Goal: Task Accomplishment & Management: Use online tool/utility

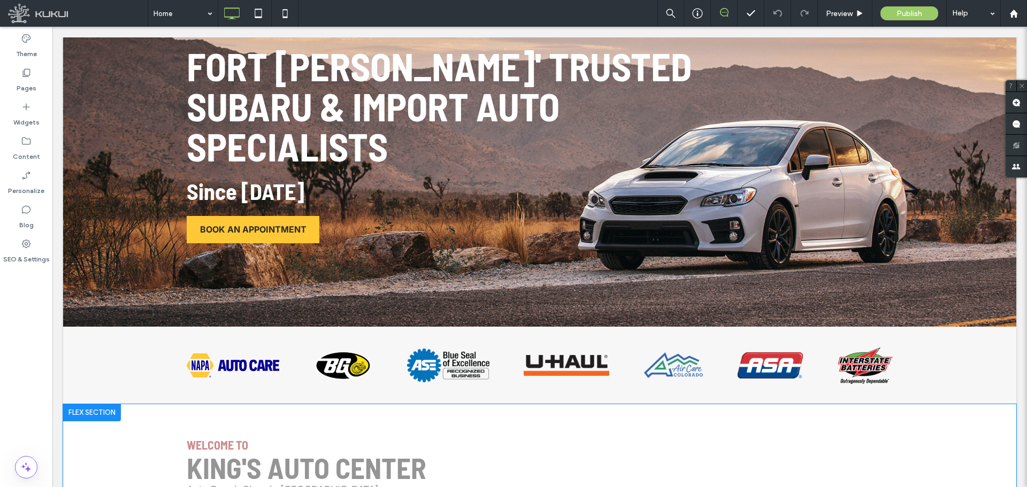
scroll to position [357, 0]
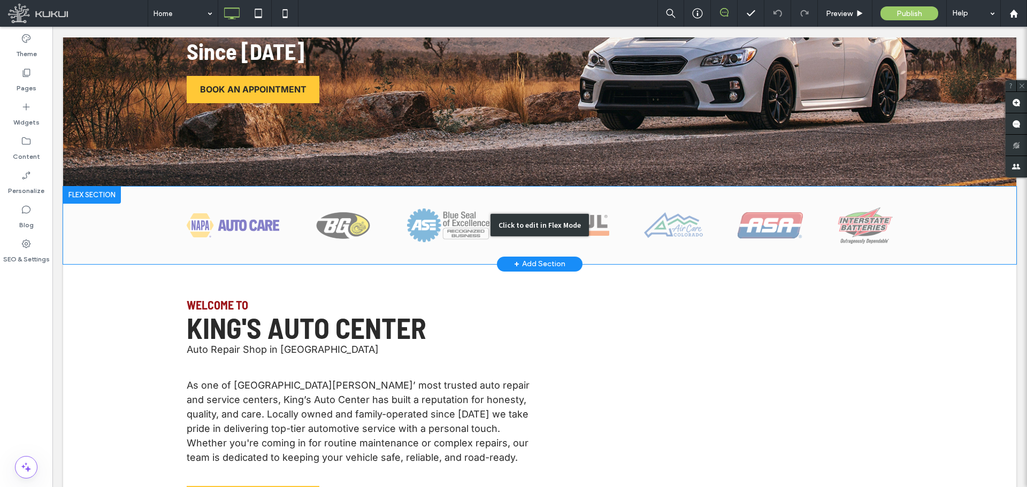
click at [312, 229] on div "Click to edit in Flex Mode" at bounding box center [540, 226] width 954 height 78
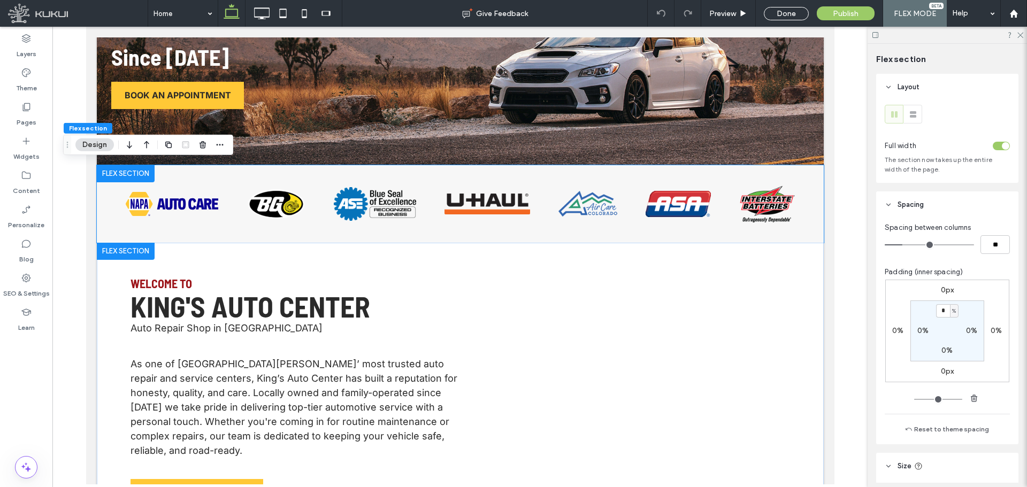
scroll to position [268, 0]
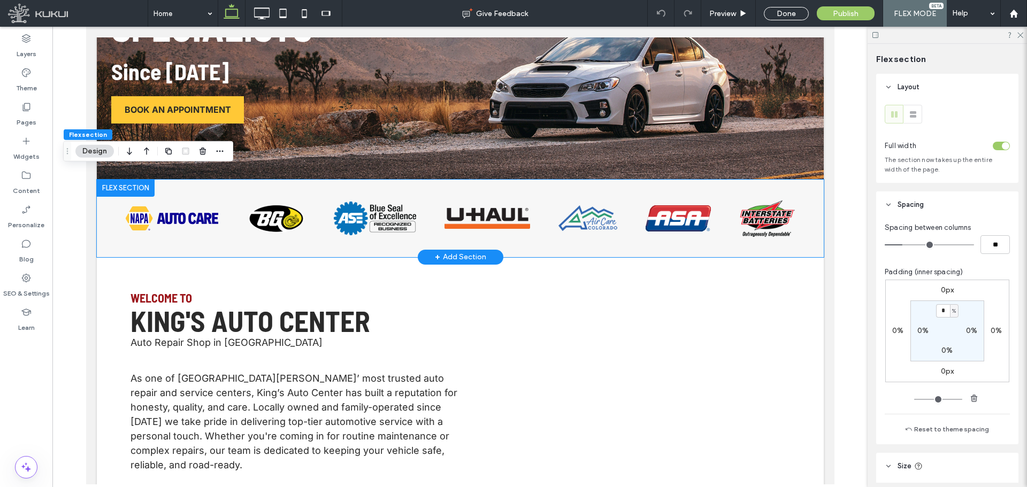
click at [212, 231] on div at bounding box center [459, 219] width 669 height 78
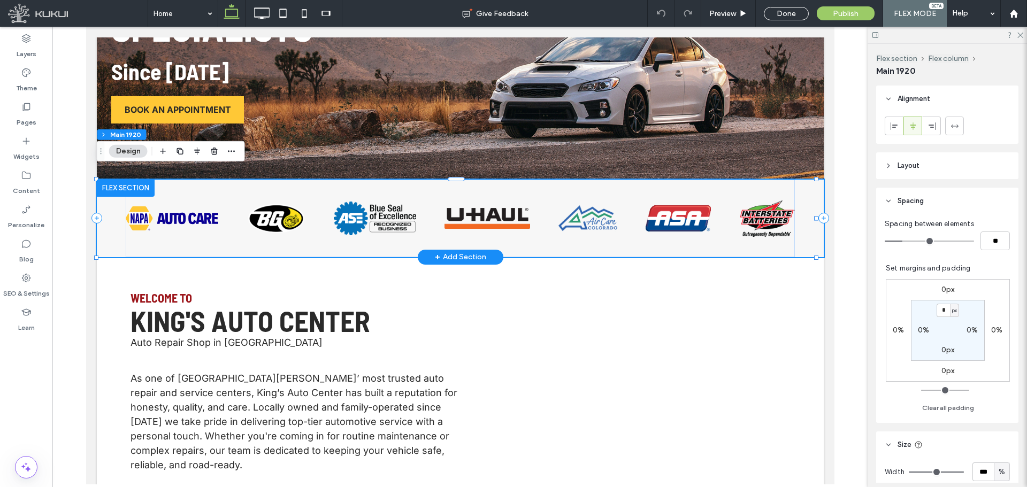
click at [212, 231] on div at bounding box center [459, 219] width 669 height 78
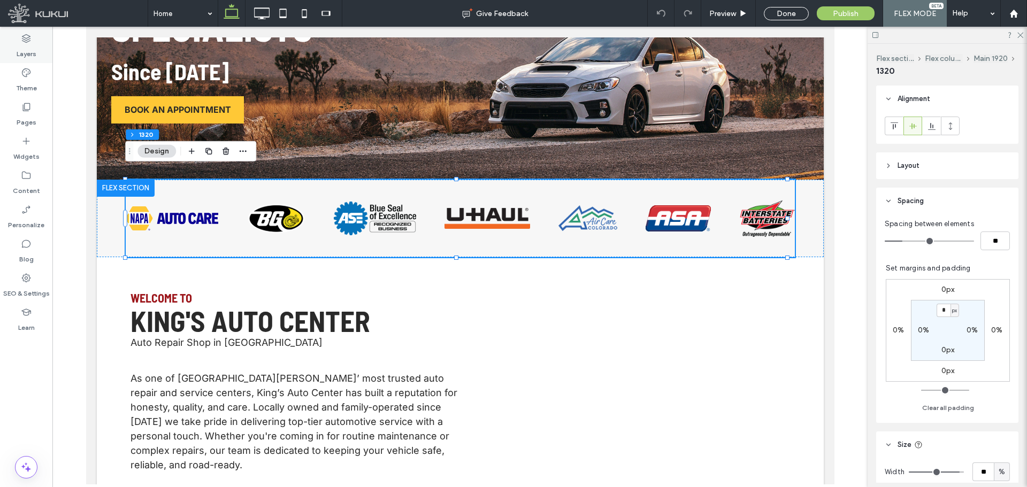
click at [26, 59] on div "Layers" at bounding box center [26, 46] width 52 height 34
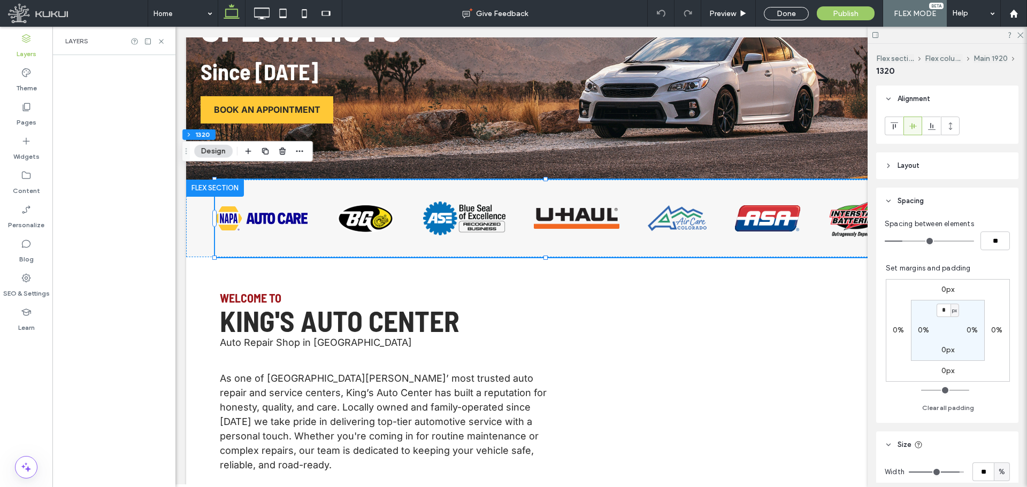
scroll to position [0, 56]
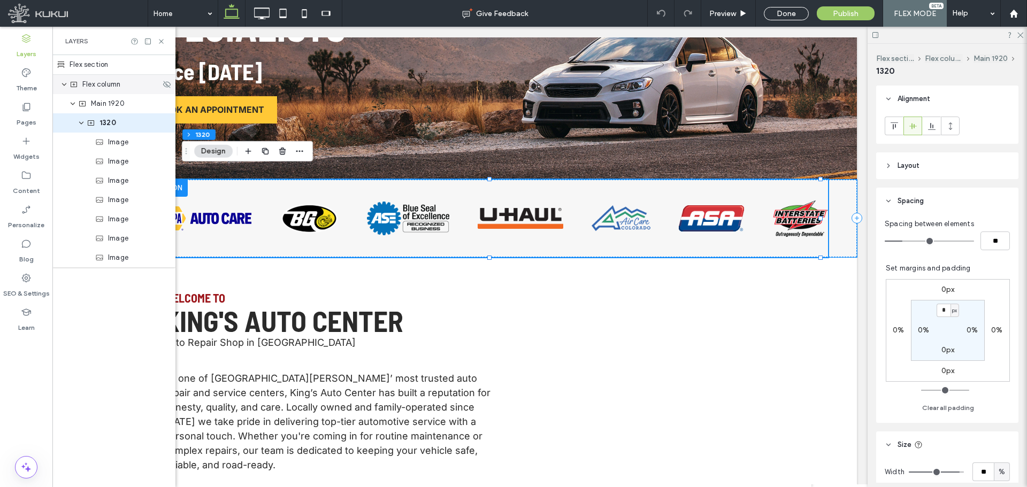
click at [124, 87] on div "Flex column" at bounding box center [115, 84] width 91 height 11
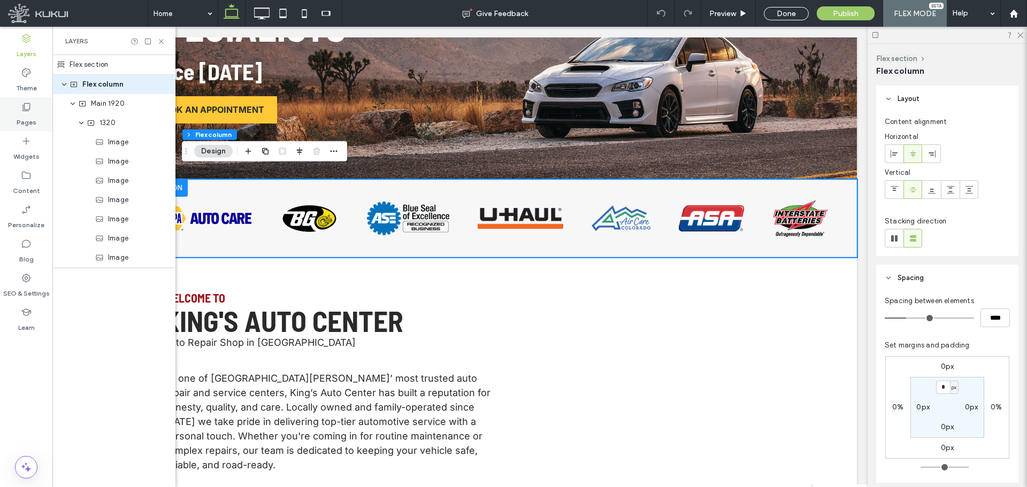
click at [27, 113] on label "Pages" at bounding box center [27, 119] width 20 height 15
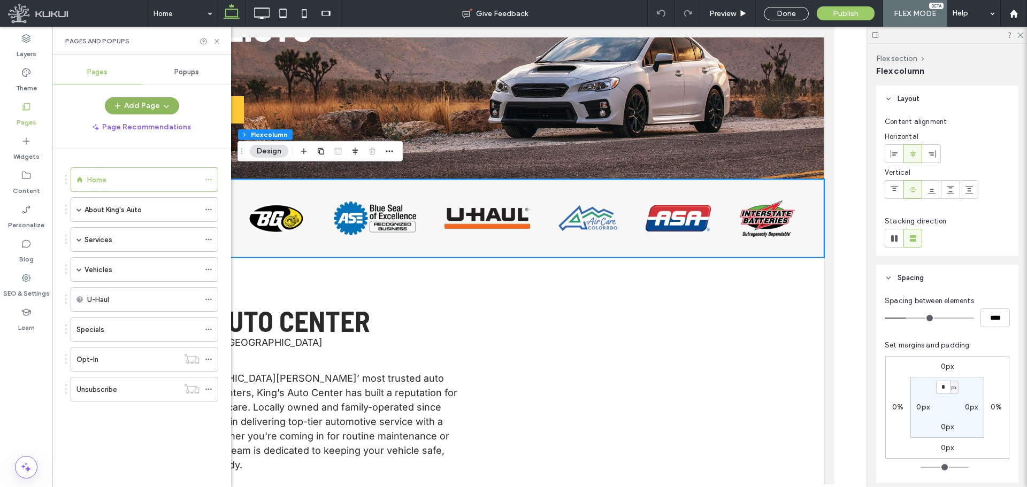
click at [167, 108] on icon "button" at bounding box center [166, 106] width 9 height 9
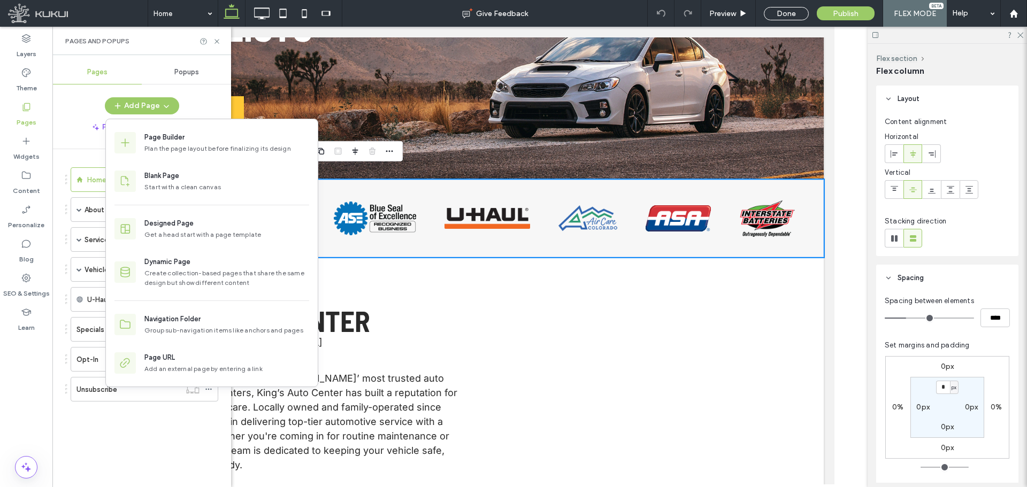
click at [75, 135] on div "Page Recommendations" at bounding box center [141, 127] width 179 height 17
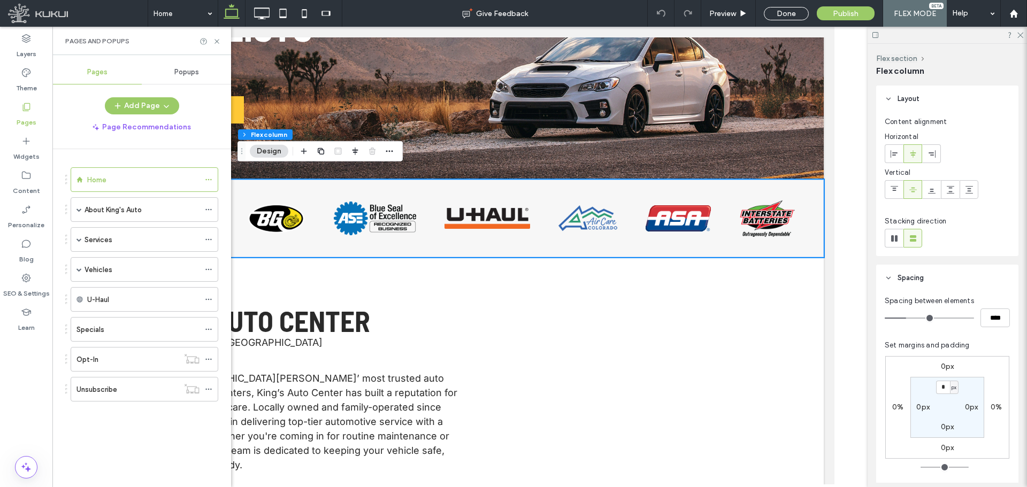
click at [188, 75] on span "Popups" at bounding box center [186, 72] width 25 height 9
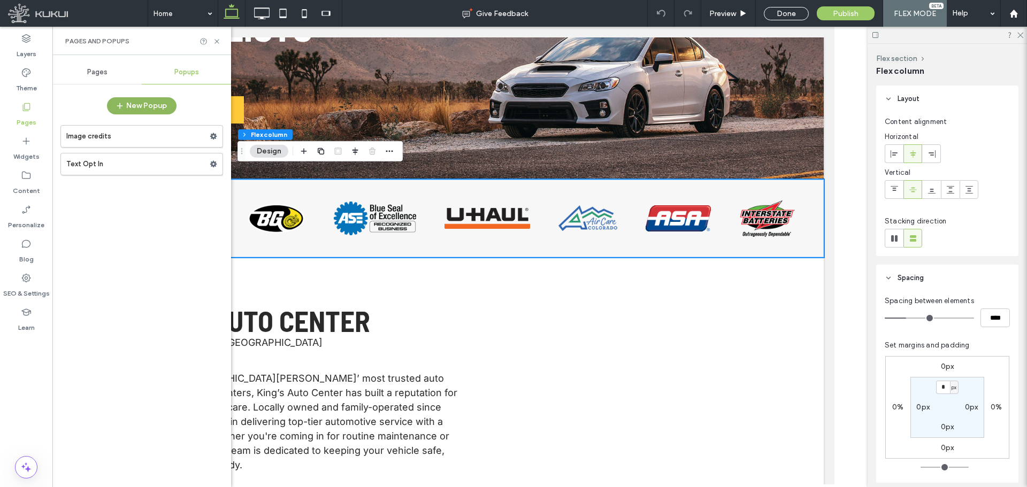
click at [145, 101] on button "New Popup" at bounding box center [142, 105] width 70 height 17
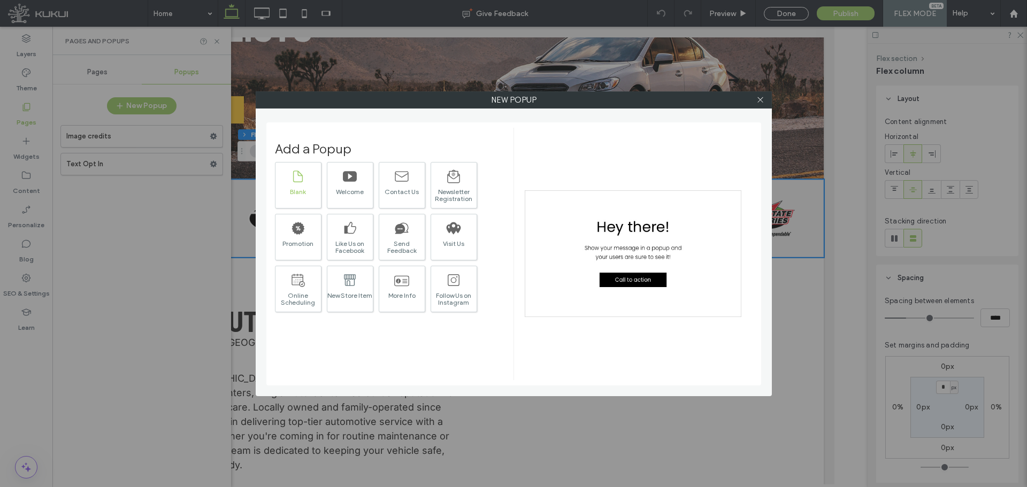
click at [298, 187] on div "Blank" at bounding box center [298, 185] width 47 height 47
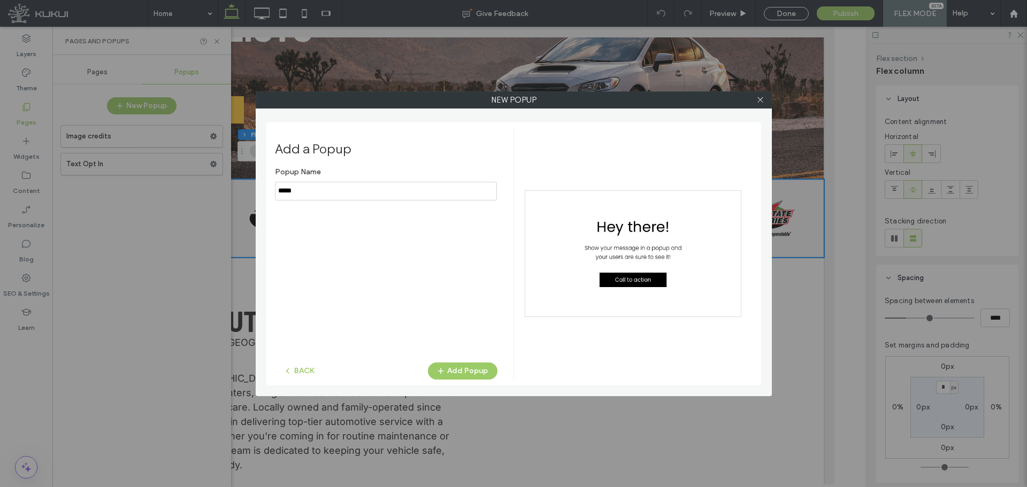
click at [322, 200] on input "notEmpty" at bounding box center [386, 191] width 222 height 19
type input "*******"
click at [454, 373] on button "Add Popup" at bounding box center [463, 371] width 70 height 17
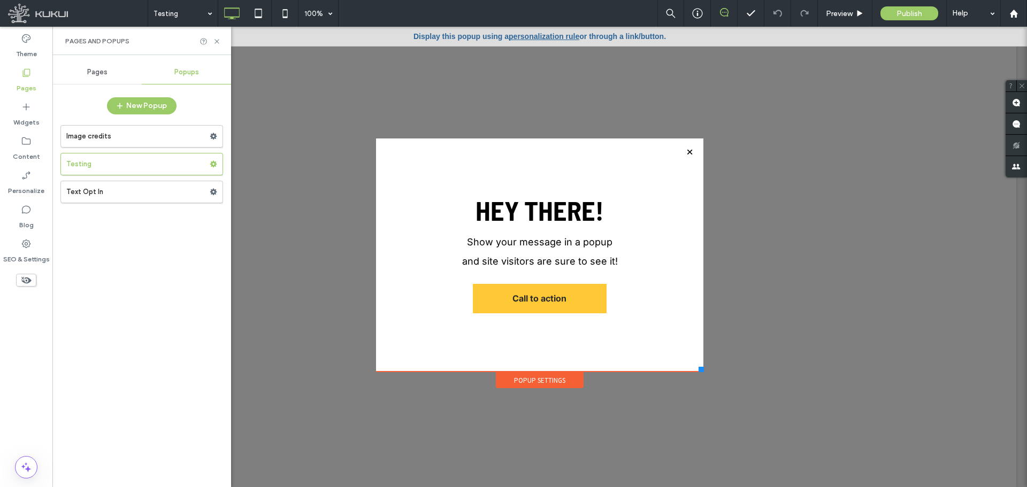
click at [687, 149] on div at bounding box center [690, 152] width 14 height 14
click at [83, 72] on div "Pages" at bounding box center [96, 72] width 89 height 24
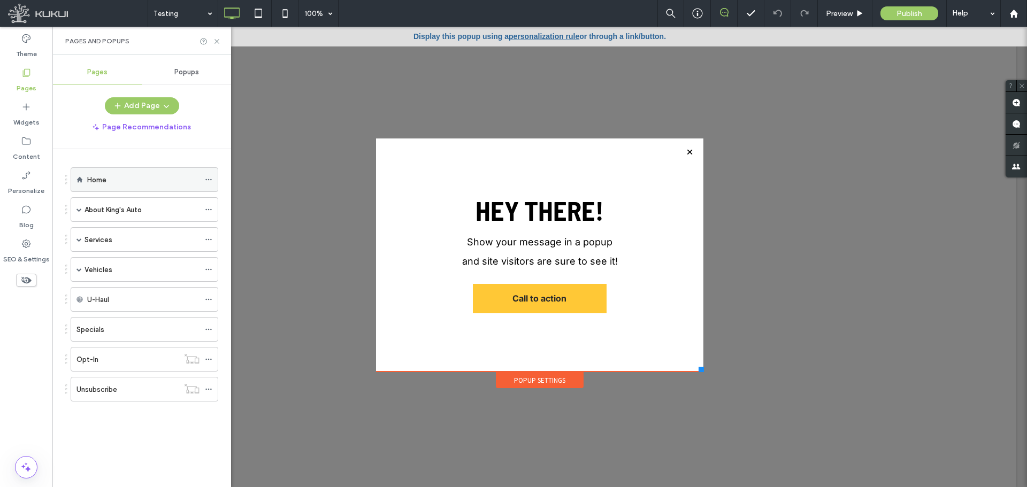
click at [117, 185] on div "Home" at bounding box center [143, 179] width 112 height 11
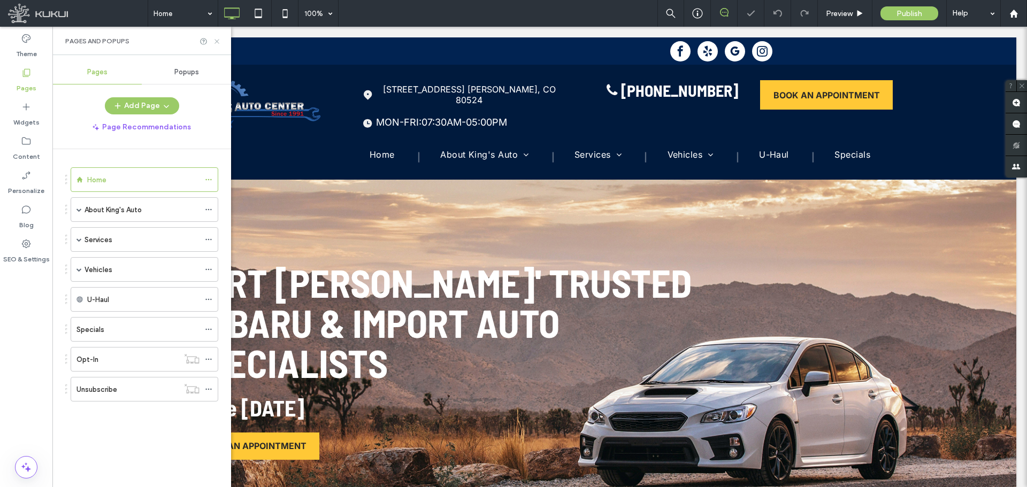
drag, startPoint x: 218, startPoint y: 39, endPoint x: 303, endPoint y: 201, distance: 183.1
click at [218, 39] on icon at bounding box center [217, 41] width 8 height 8
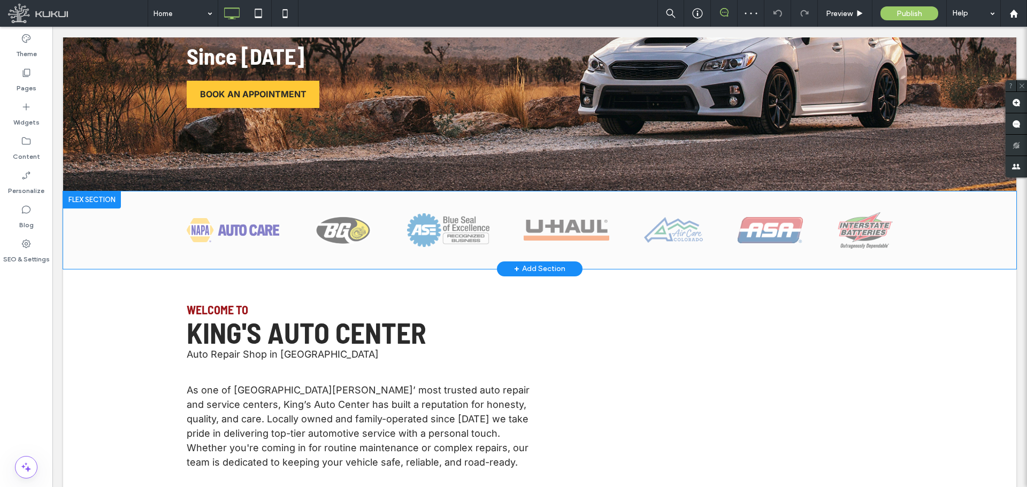
scroll to position [357, 0]
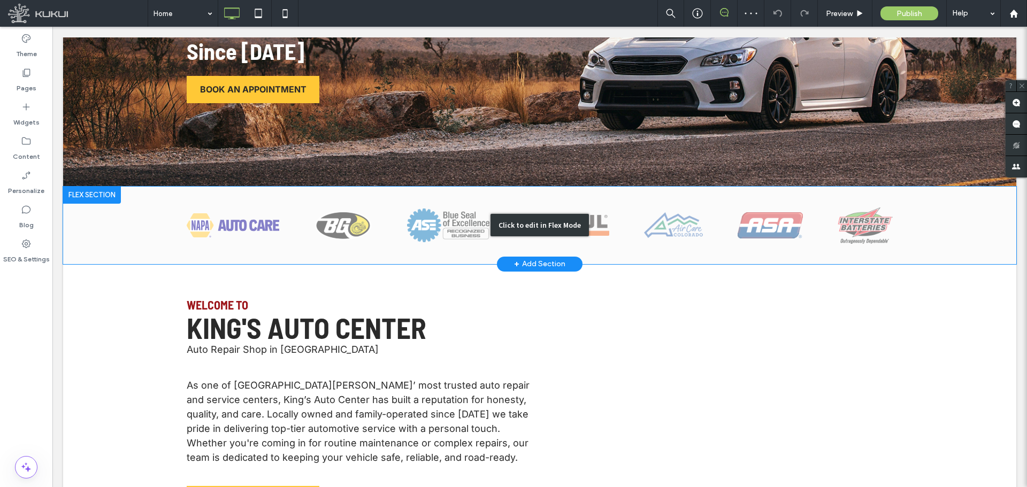
click at [315, 237] on div "Click to edit in Flex Mode" at bounding box center [540, 226] width 954 height 78
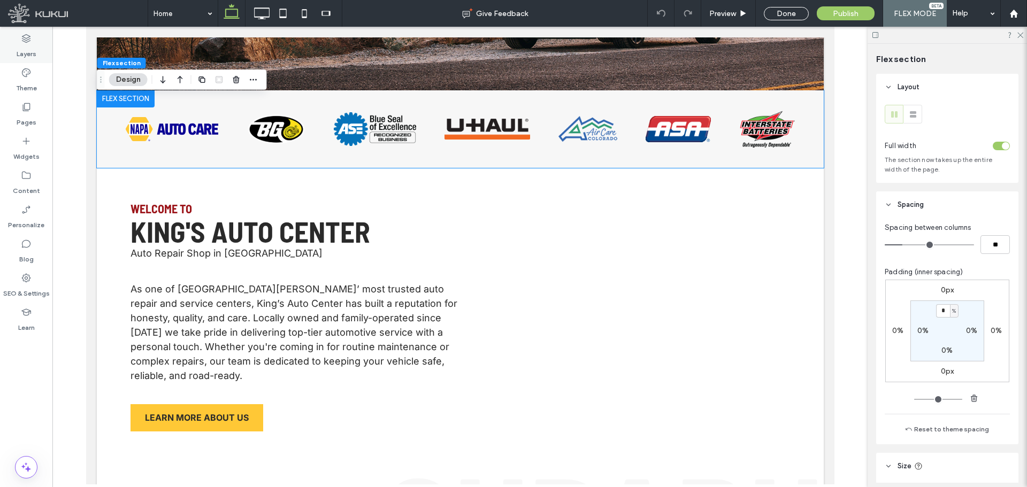
click at [26, 58] on label "Layers" at bounding box center [27, 51] width 20 height 15
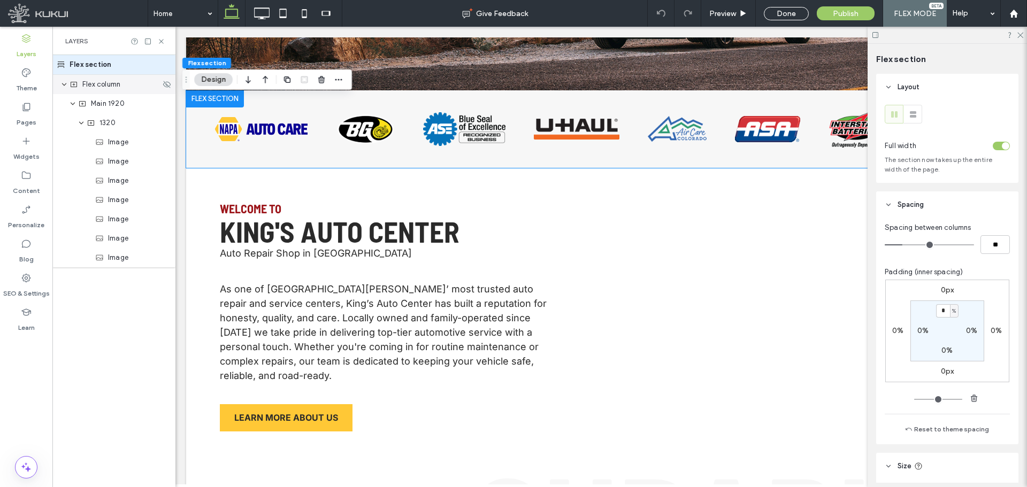
scroll to position [0, 56]
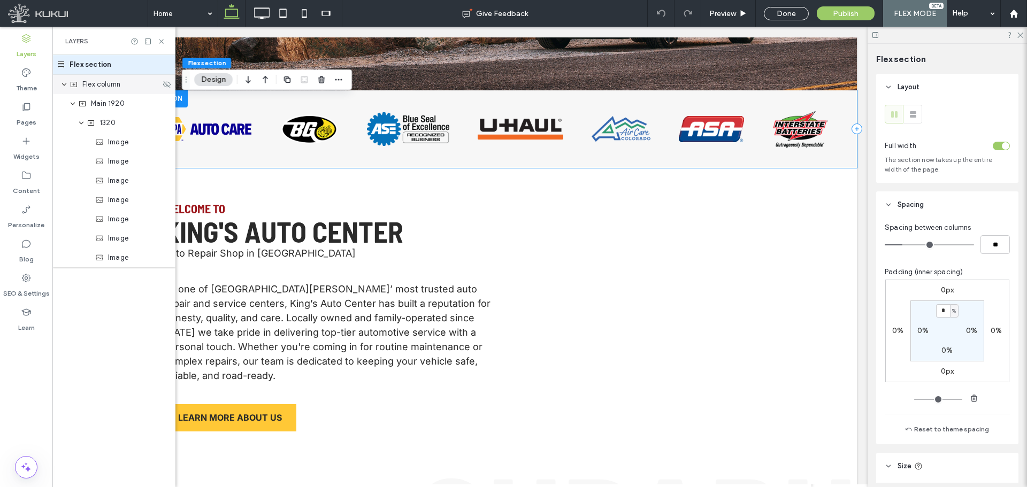
click at [114, 88] on span "Flex column" at bounding box center [101, 84] width 38 height 11
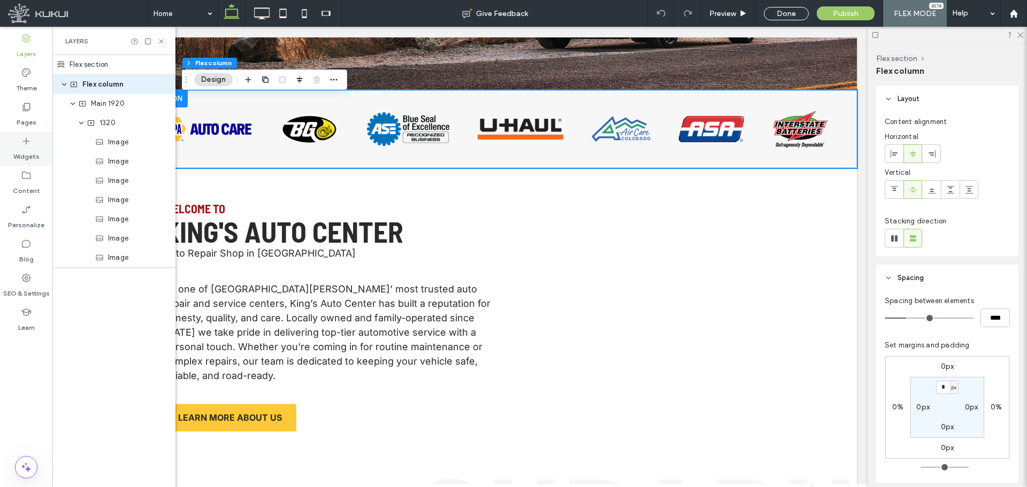
click at [38, 141] on div "Widgets" at bounding box center [26, 149] width 52 height 34
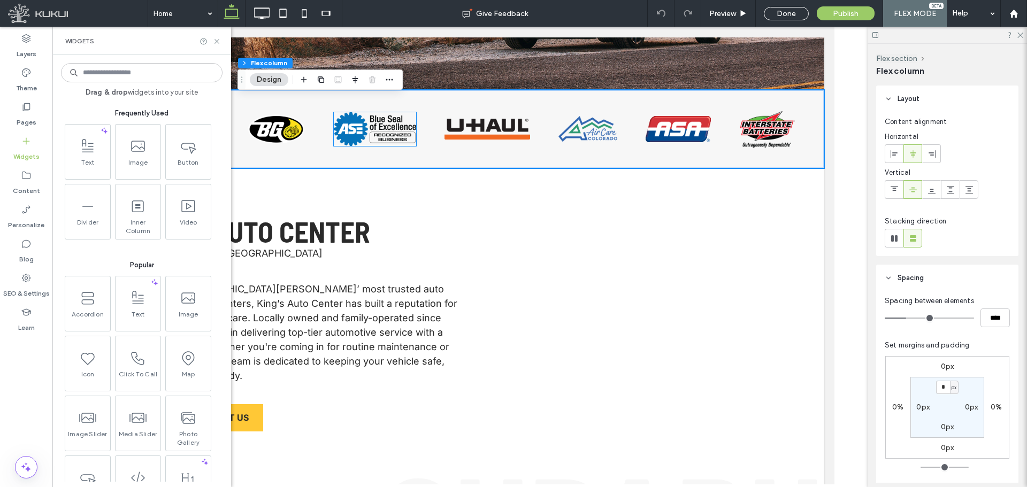
scroll to position [0, 0]
click at [88, 156] on span at bounding box center [86, 145] width 45 height 24
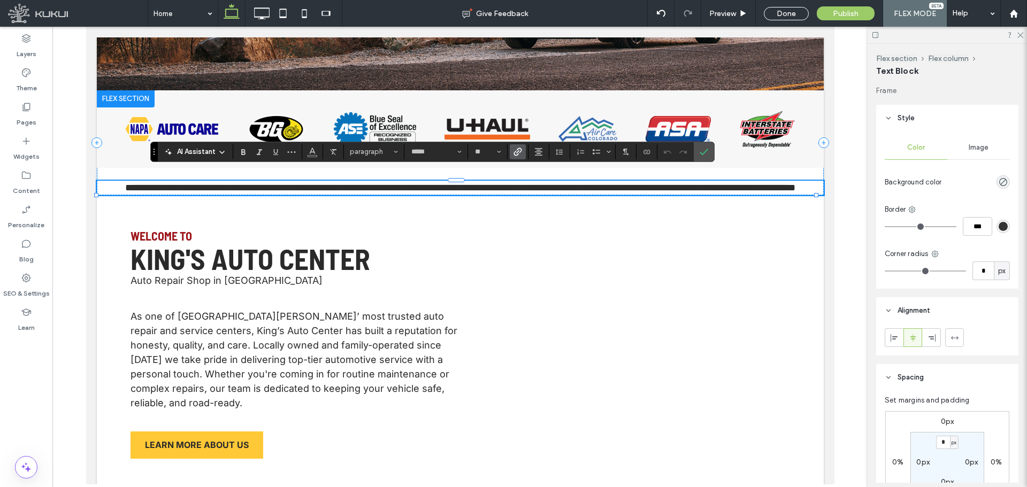
click at [519, 150] on icon "Link" at bounding box center [518, 152] width 9 height 9
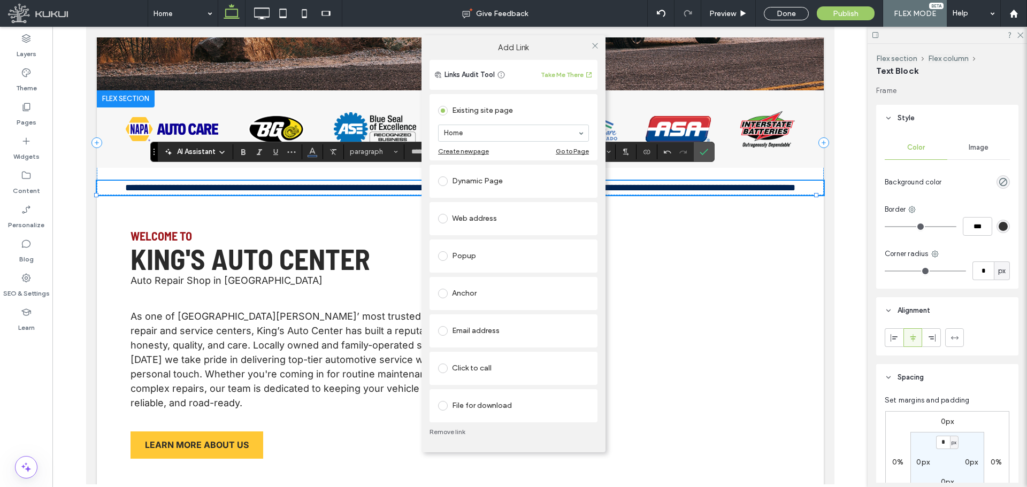
click at [521, 264] on div "Popup" at bounding box center [513, 256] width 151 height 17
click at [592, 50] on span at bounding box center [595, 43] width 8 height 16
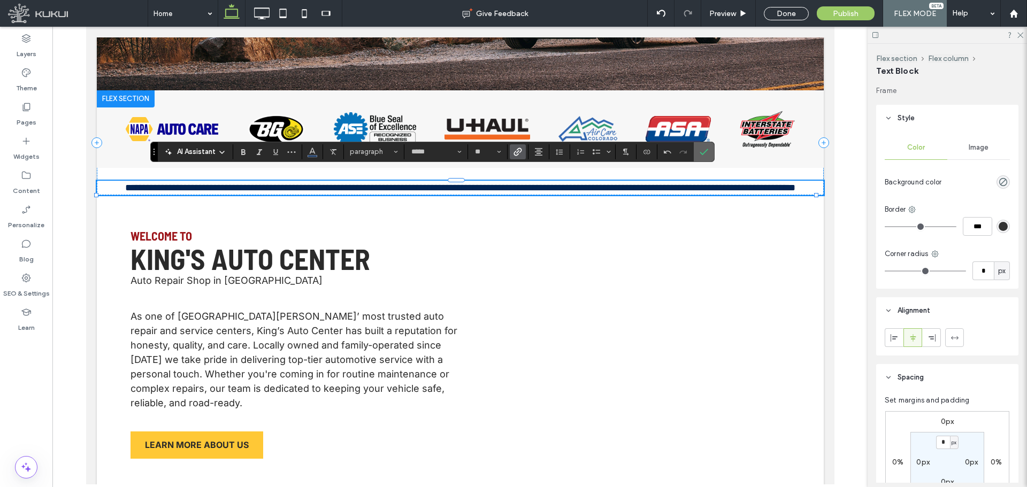
click at [700, 156] on icon "Confirm" at bounding box center [704, 152] width 9 height 9
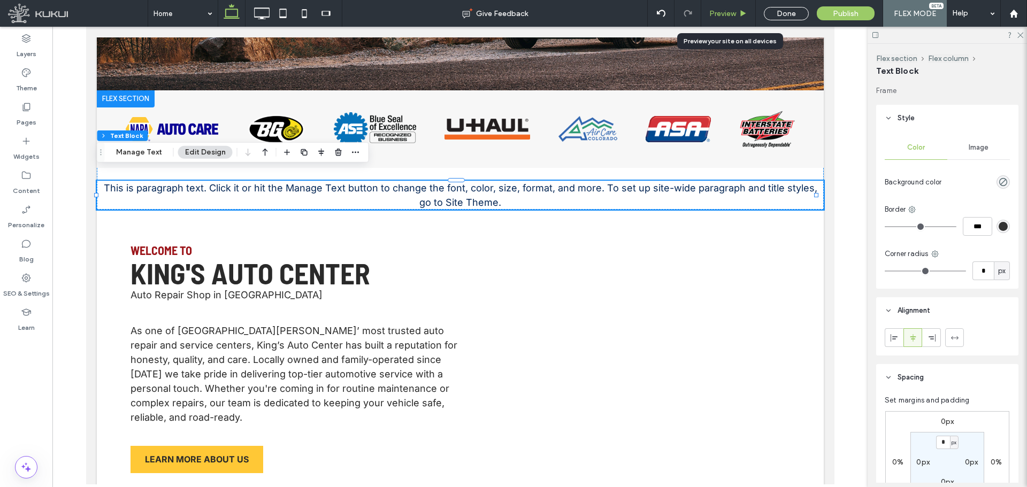
click at [726, 17] on span "Preview" at bounding box center [723, 13] width 27 height 9
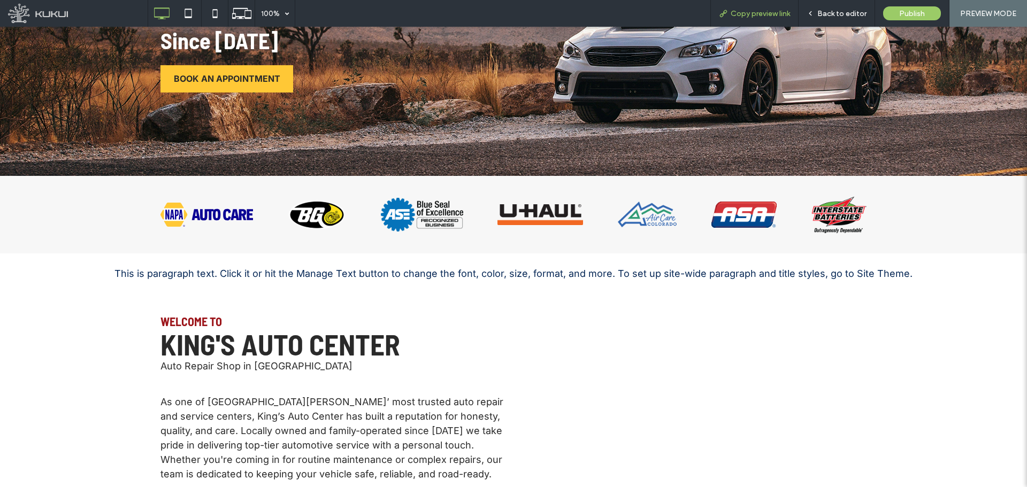
click at [746, 16] on span "Copy preview link" at bounding box center [760, 13] width 59 height 9
click at [861, 11] on span "Back to editor" at bounding box center [842, 13] width 49 height 9
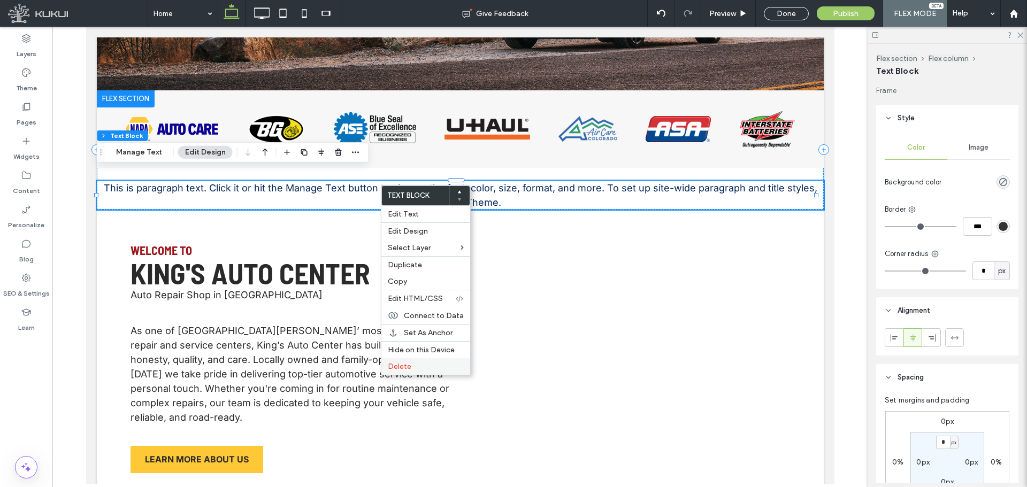
click at [425, 366] on label "Delete" at bounding box center [426, 366] width 76 height 9
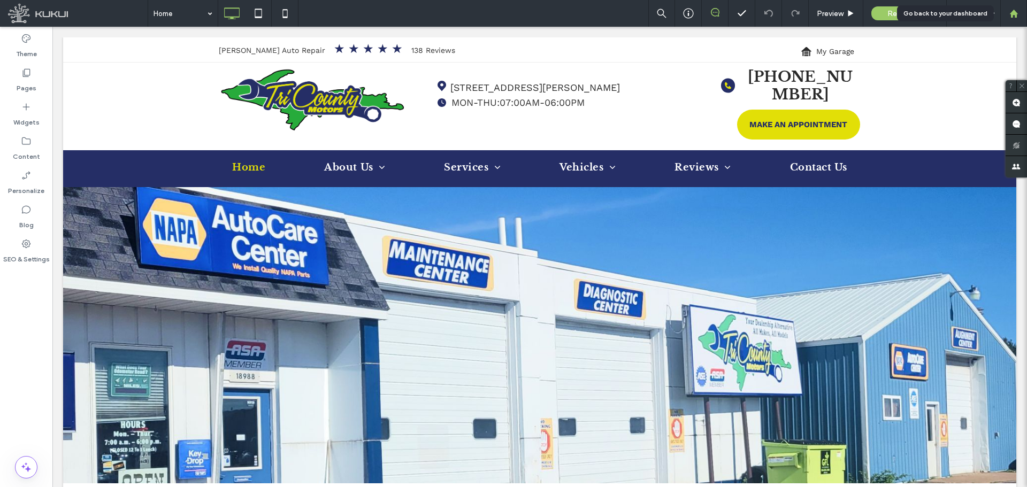
click at [1012, 11] on use at bounding box center [1014, 13] width 8 height 8
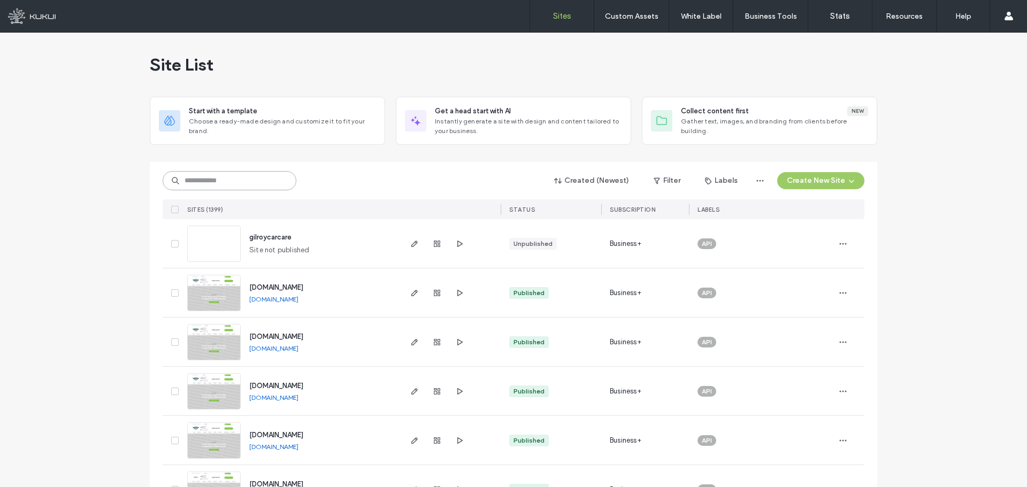
click at [223, 185] on input at bounding box center [230, 180] width 134 height 19
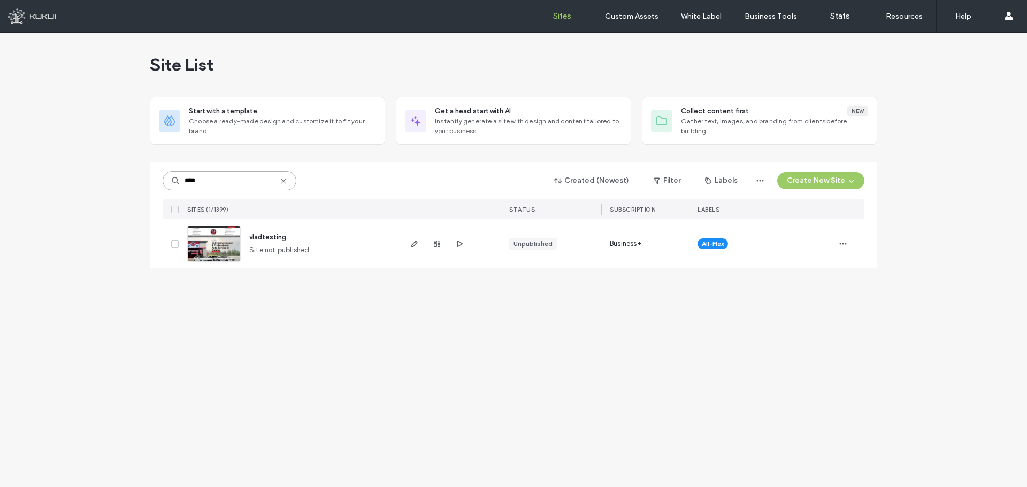
type input "****"
click at [277, 239] on span "vladtesting" at bounding box center [267, 237] width 37 height 8
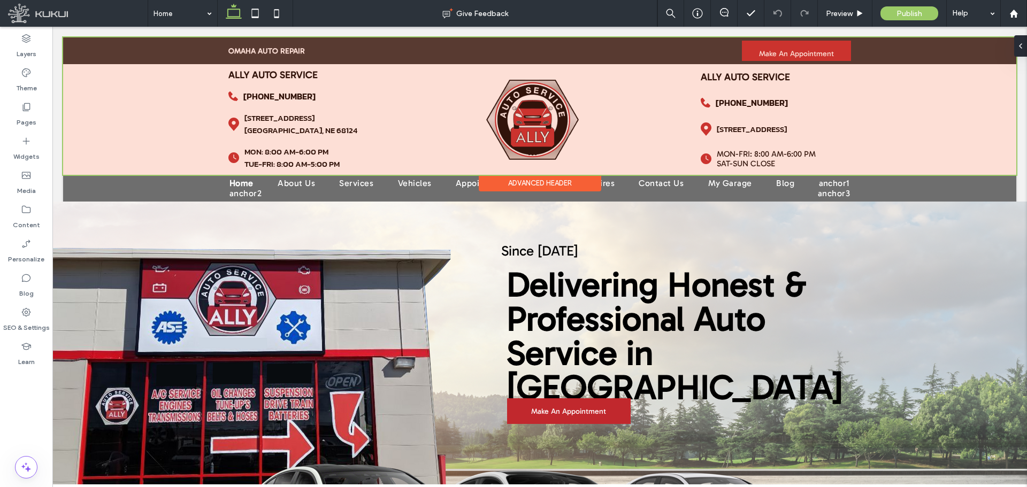
click at [493, 89] on div at bounding box center [540, 106] width 954 height 138
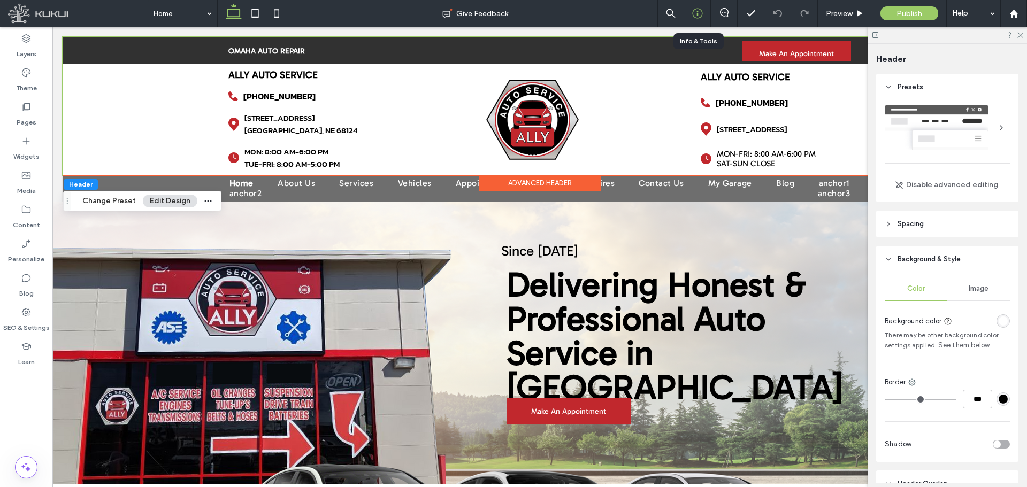
click at [699, 13] on icon at bounding box center [697, 13] width 11 height 11
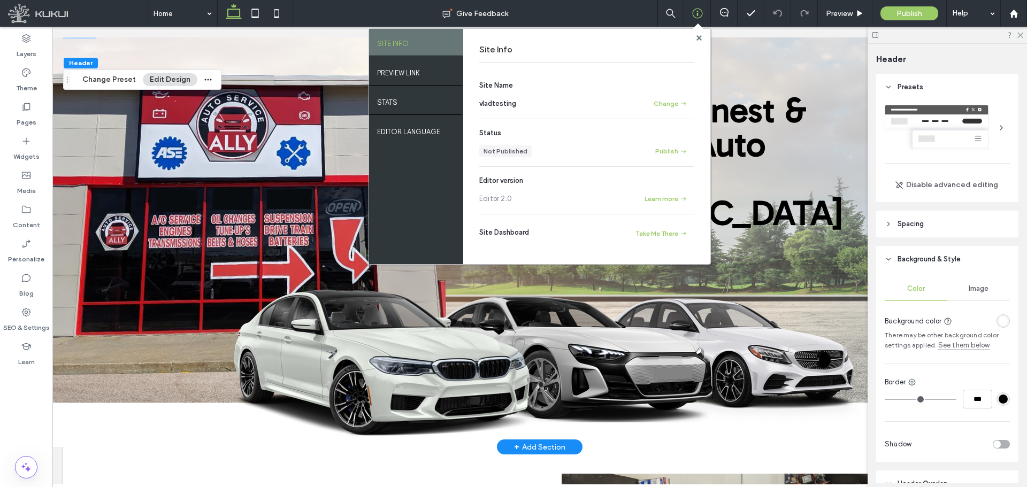
scroll to position [178, 0]
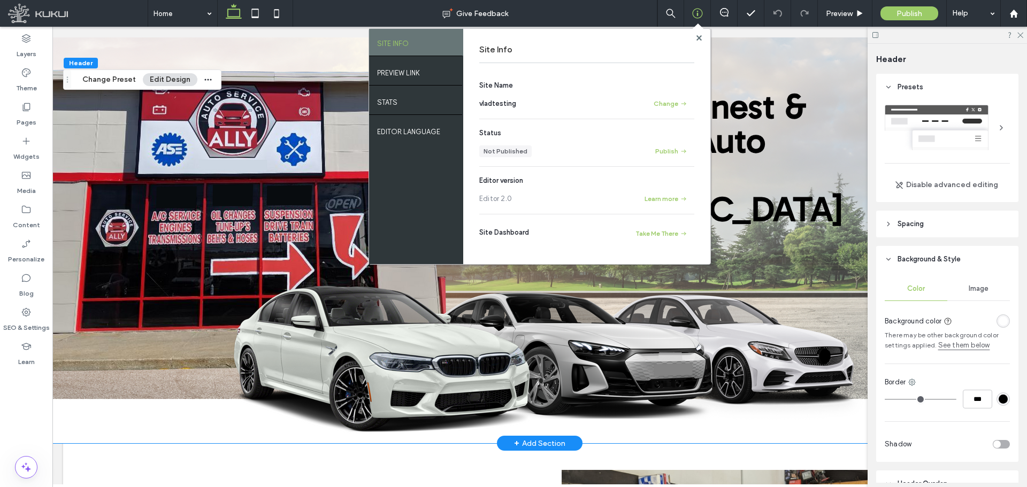
click at [220, 141] on img at bounding box center [539, 234] width 1027 height 420
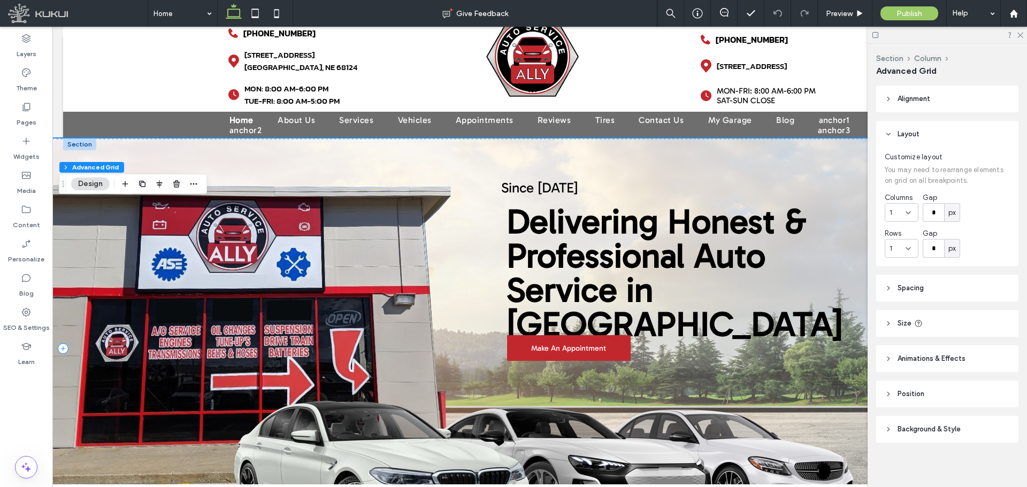
scroll to position [0, 0]
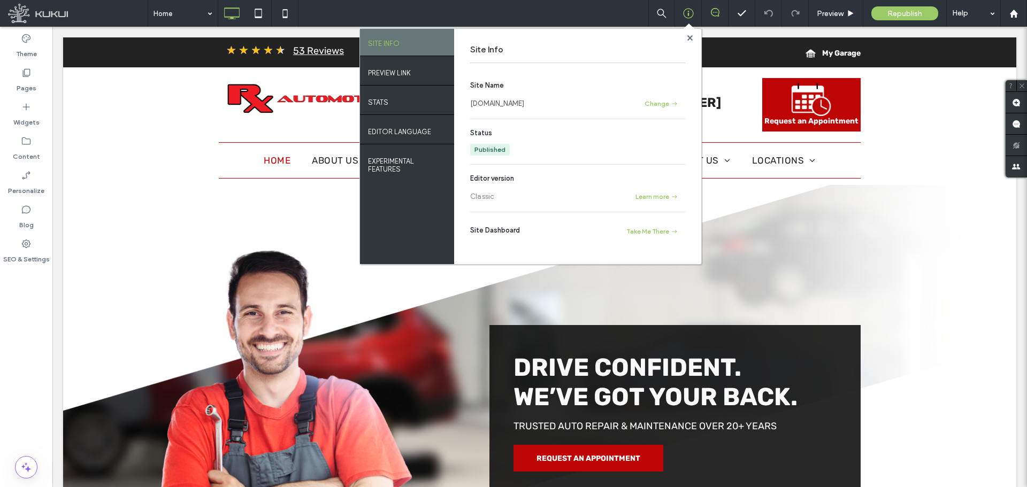
click at [524, 101] on link "[DOMAIN_NAME]" at bounding box center [497, 103] width 54 height 11
click at [689, 36] on use at bounding box center [689, 37] width 5 height 5
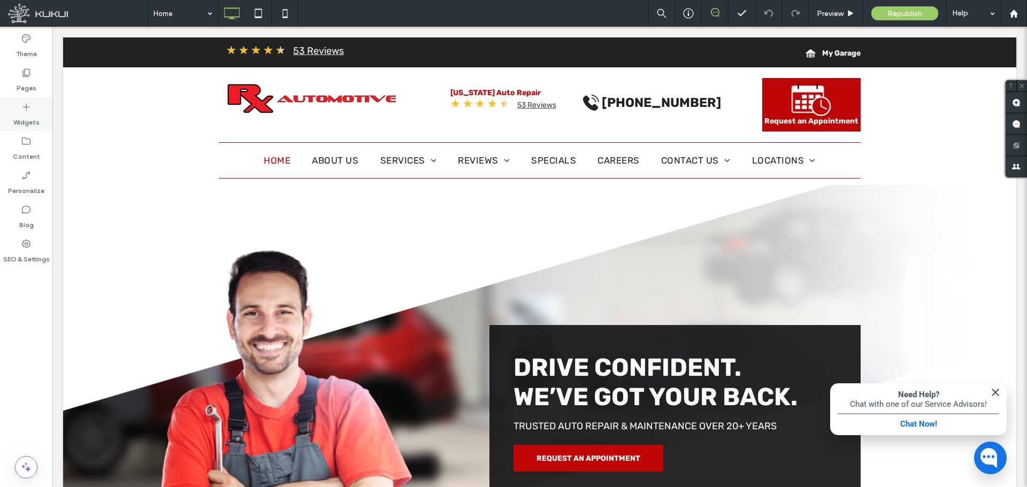
click at [21, 109] on icon at bounding box center [26, 107] width 11 height 11
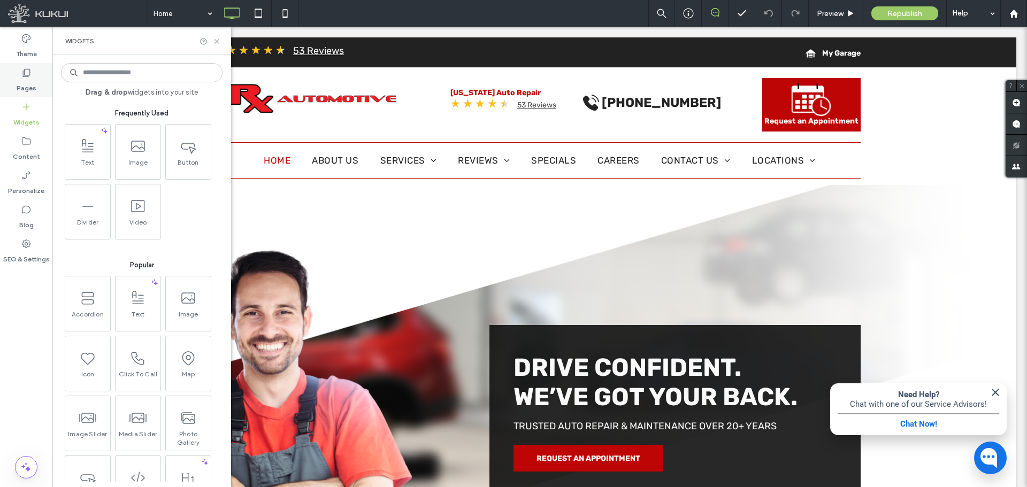
click at [31, 85] on label "Pages" at bounding box center [27, 85] width 20 height 15
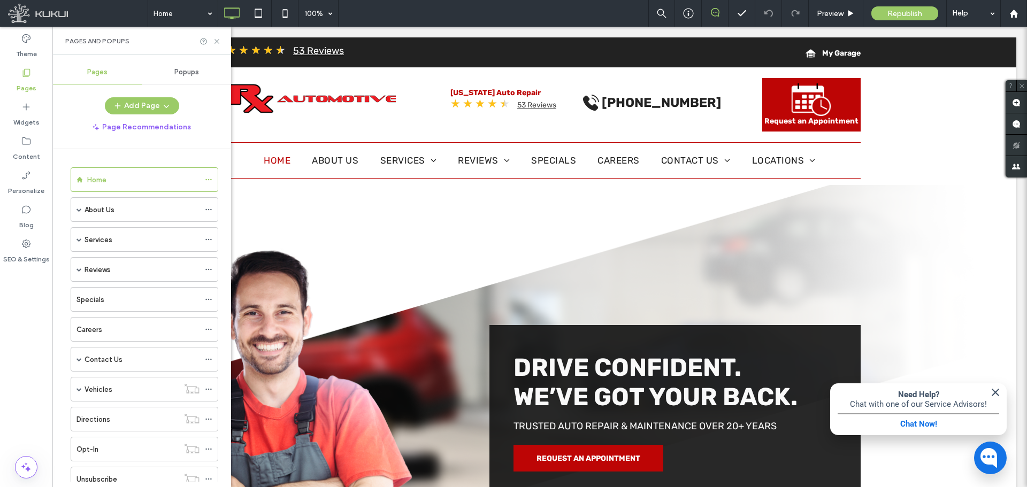
click at [178, 77] on div "Popups" at bounding box center [186, 72] width 89 height 24
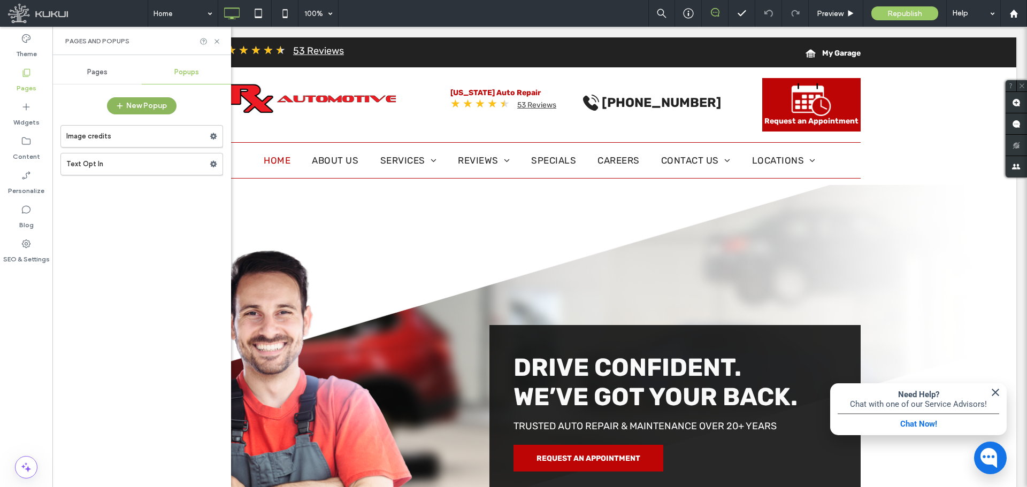
click at [149, 109] on button "New Popup" at bounding box center [142, 105] width 70 height 17
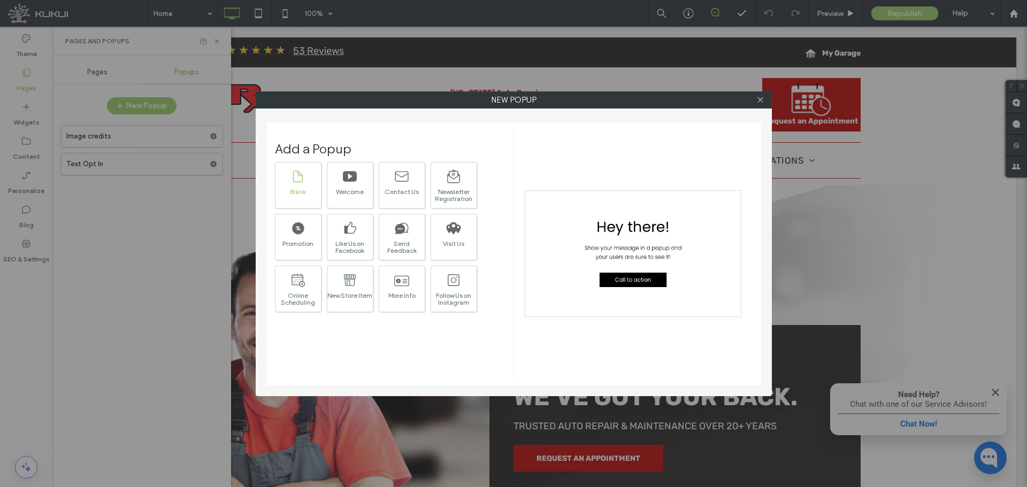
click at [296, 182] on icon at bounding box center [298, 177] width 10 height 12
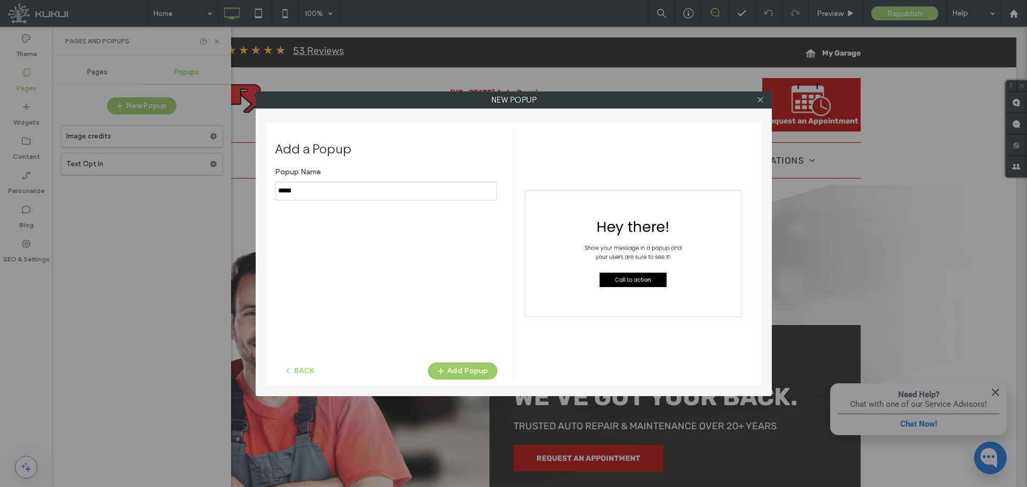
click at [307, 189] on input "notEmpty" at bounding box center [386, 191] width 222 height 19
type input "*******"
click at [485, 369] on button "Add Popup" at bounding box center [463, 371] width 70 height 17
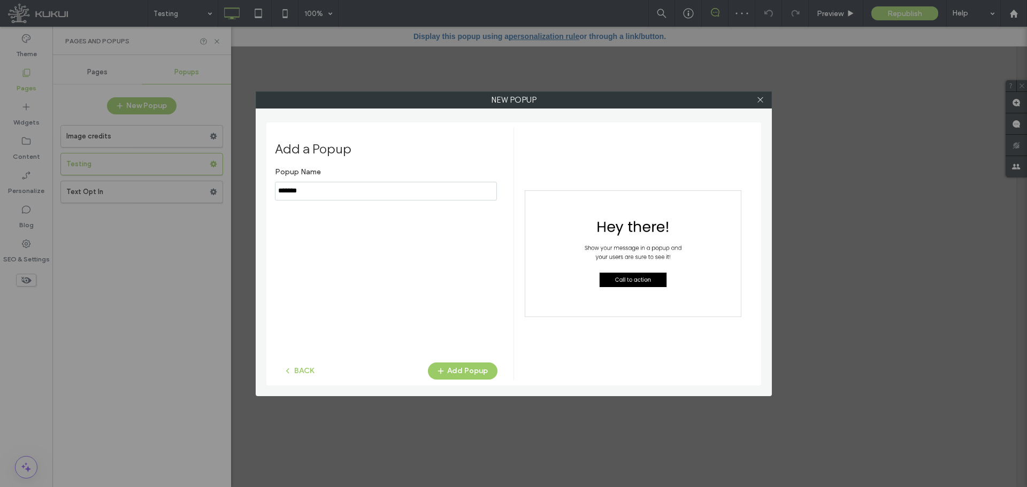
click at [761, 102] on icon at bounding box center [761, 100] width 8 height 8
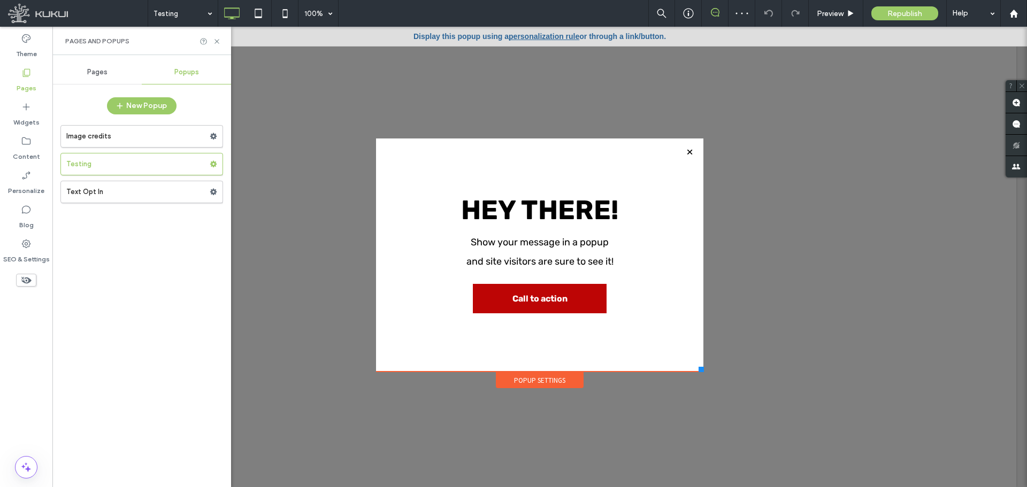
click at [98, 77] on div "Pages" at bounding box center [96, 72] width 89 height 24
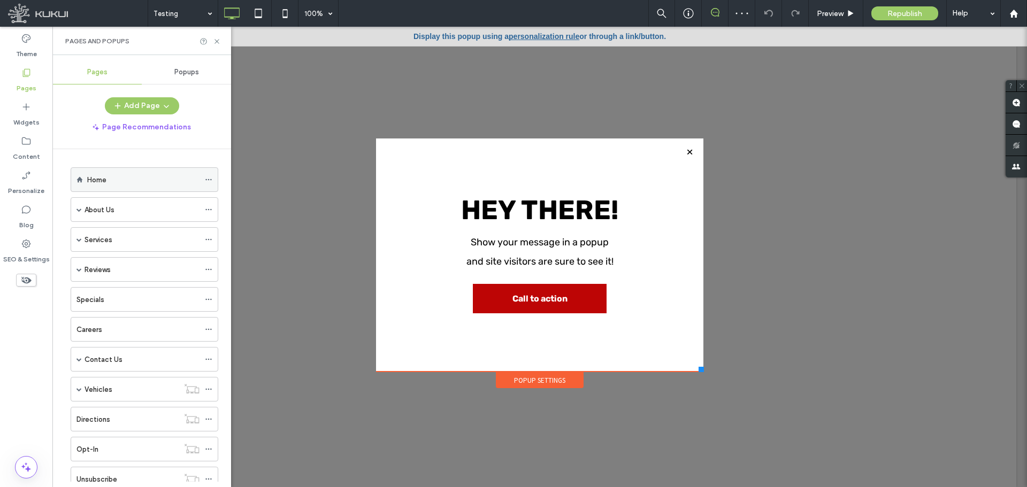
click at [110, 176] on div "Home" at bounding box center [143, 179] width 112 height 11
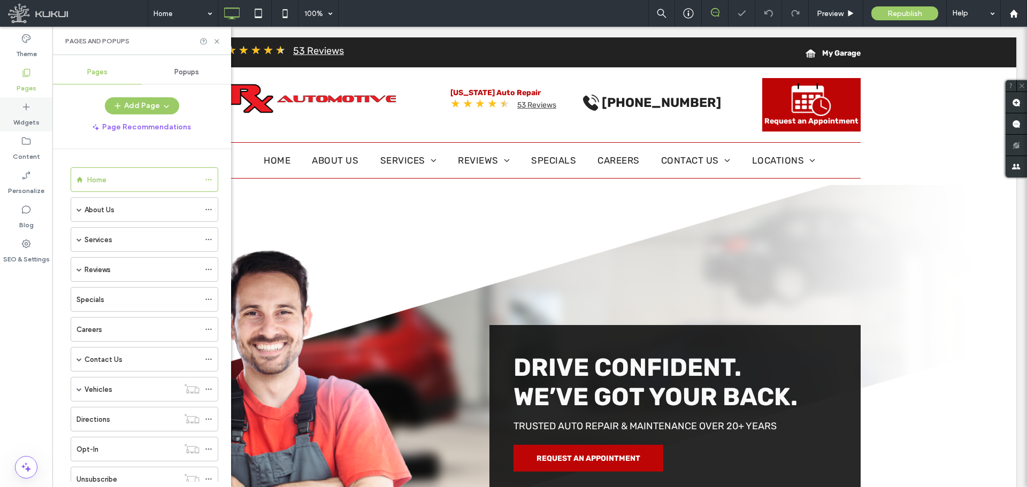
click at [33, 116] on label "Widgets" at bounding box center [26, 119] width 26 height 15
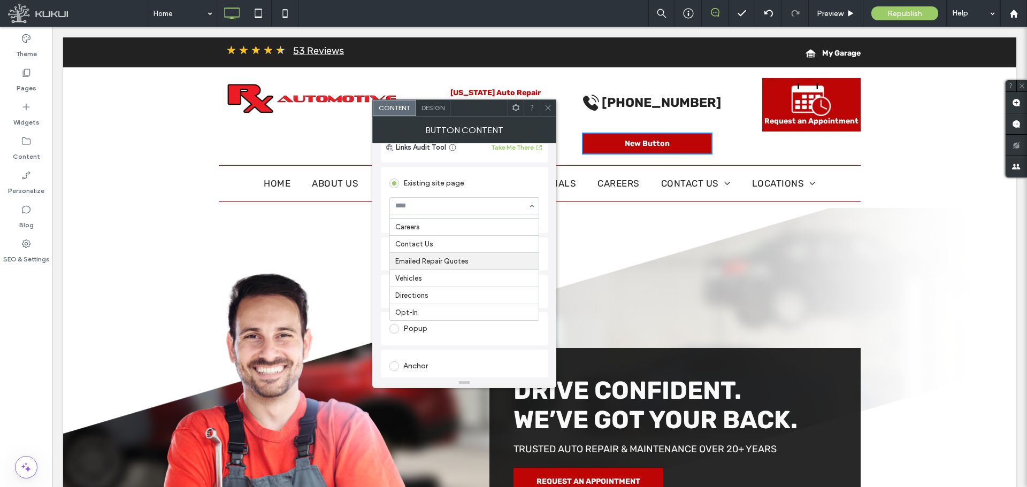
scroll to position [178, 0]
click at [463, 333] on div "Popup" at bounding box center [465, 329] width 150 height 17
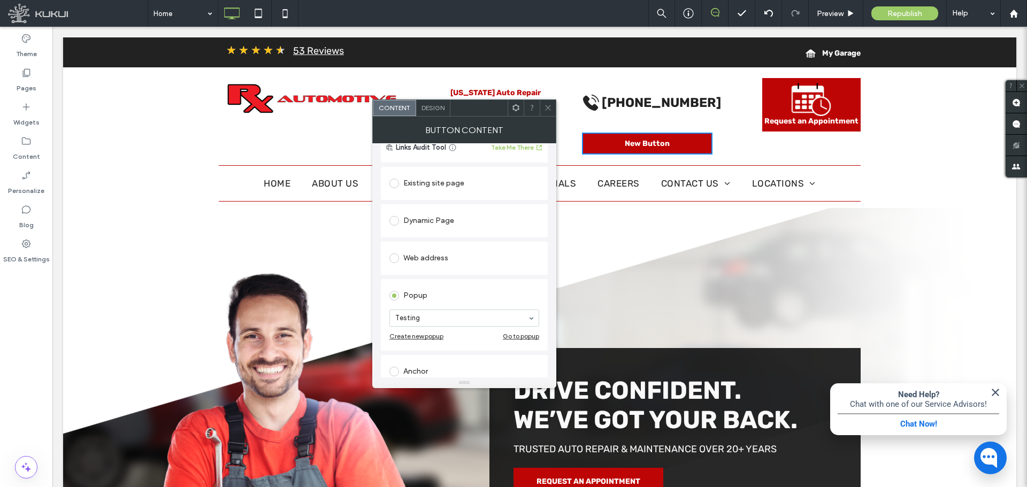
click at [547, 106] on use at bounding box center [547, 107] width 5 height 5
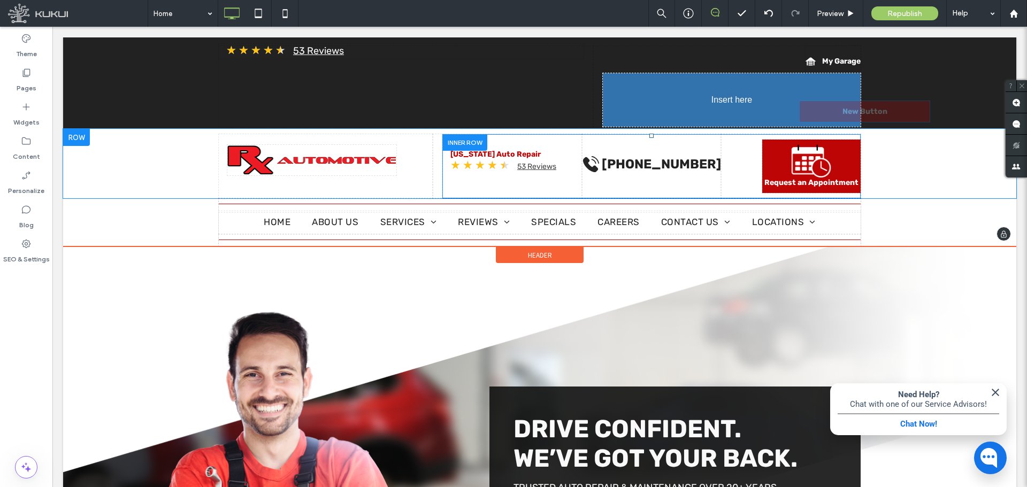
drag, startPoint x: 653, startPoint y: 142, endPoint x: 832, endPoint y: 109, distance: 181.7
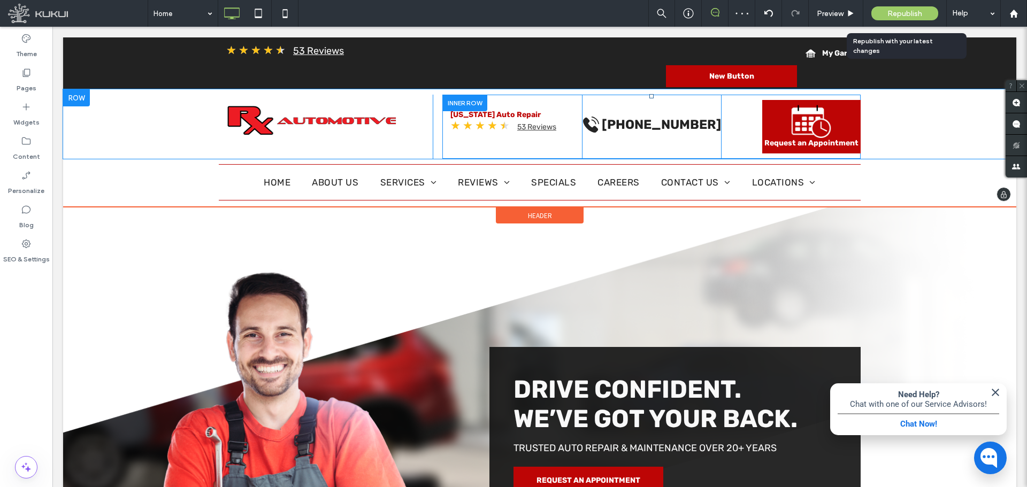
click at [911, 11] on span "Republish" at bounding box center [905, 13] width 35 height 9
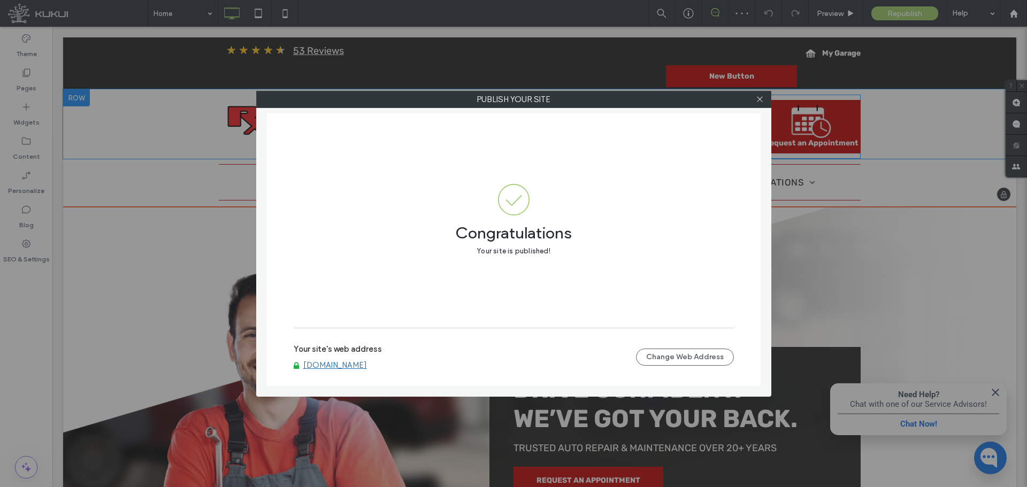
click at [323, 364] on link "[DOMAIN_NAME]" at bounding box center [335, 366] width 64 height 10
click at [761, 102] on icon at bounding box center [760, 99] width 8 height 8
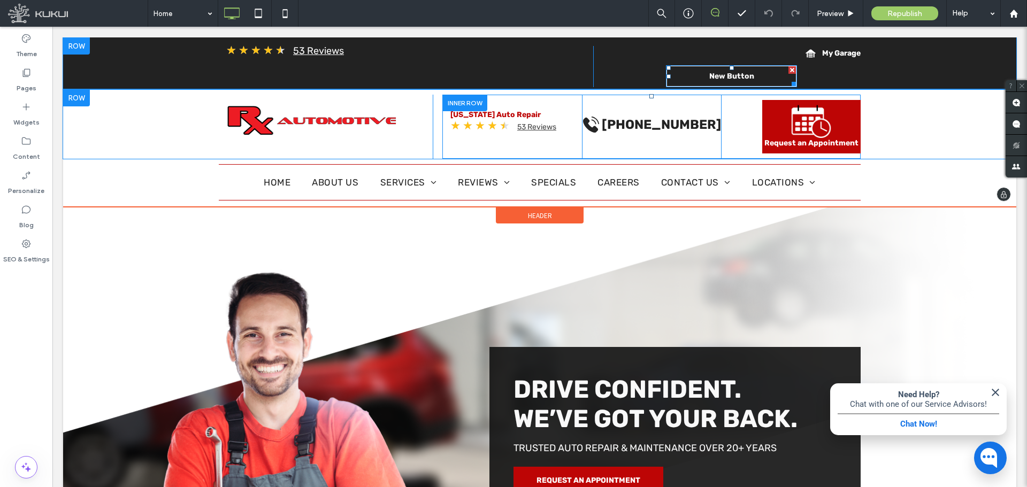
click at [789, 67] on div at bounding box center [792, 69] width 7 height 7
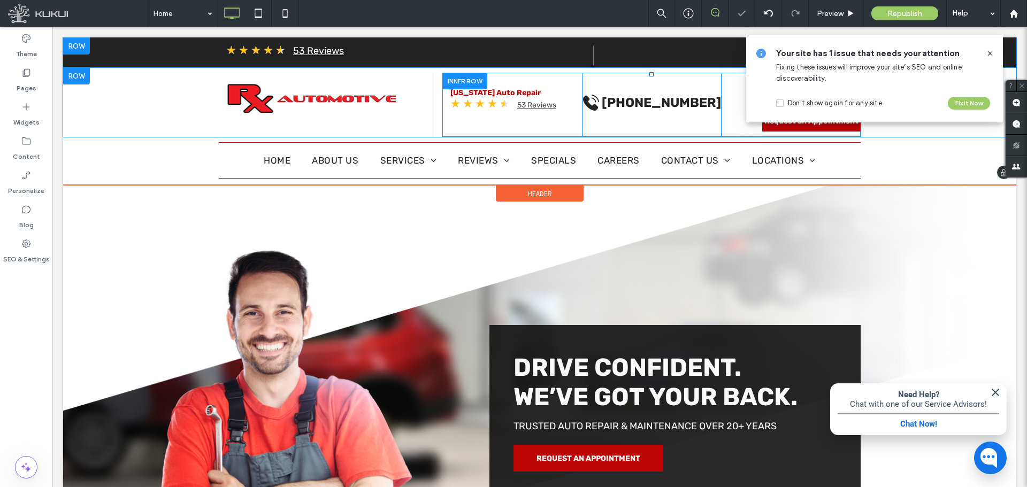
click at [989, 49] on icon at bounding box center [990, 53] width 9 height 9
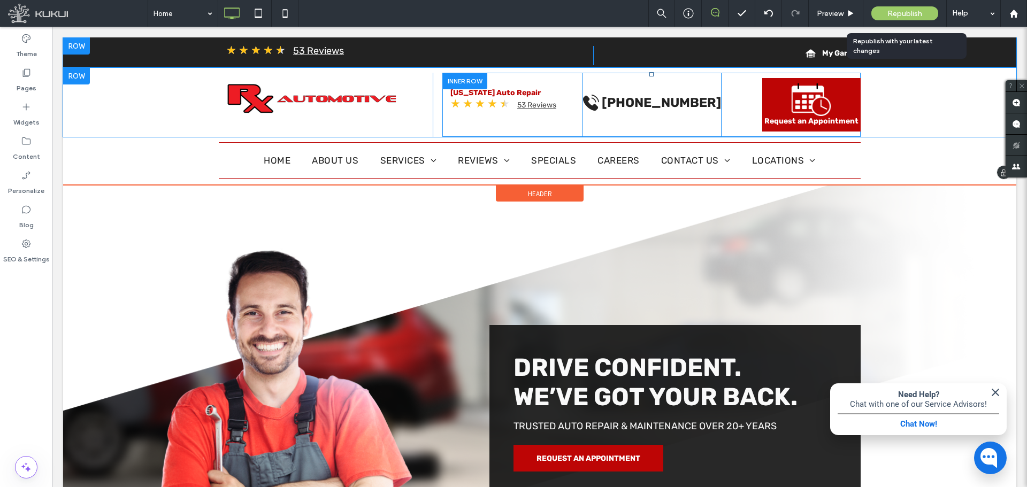
click at [905, 13] on span "Republish" at bounding box center [905, 13] width 35 height 9
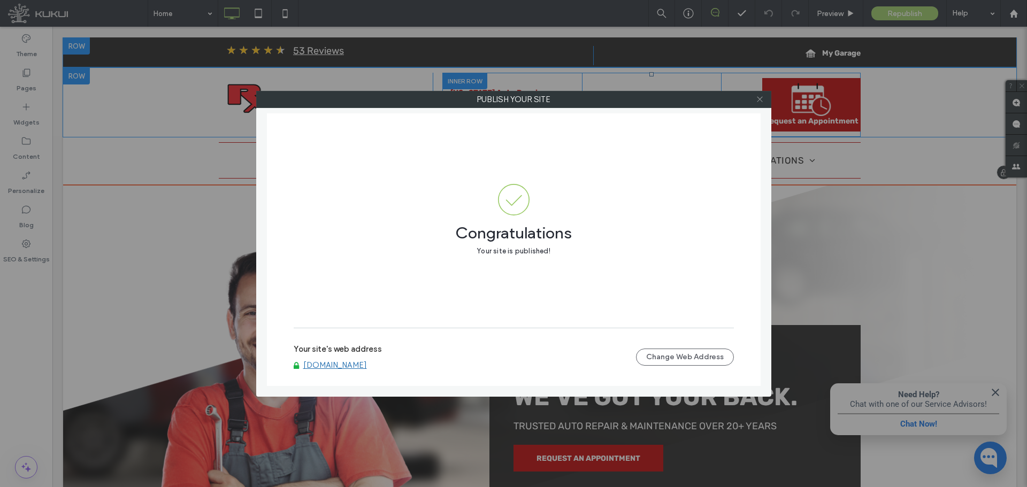
click at [760, 101] on icon at bounding box center [760, 99] width 8 height 8
